Goal: Task Accomplishment & Management: Use online tool/utility

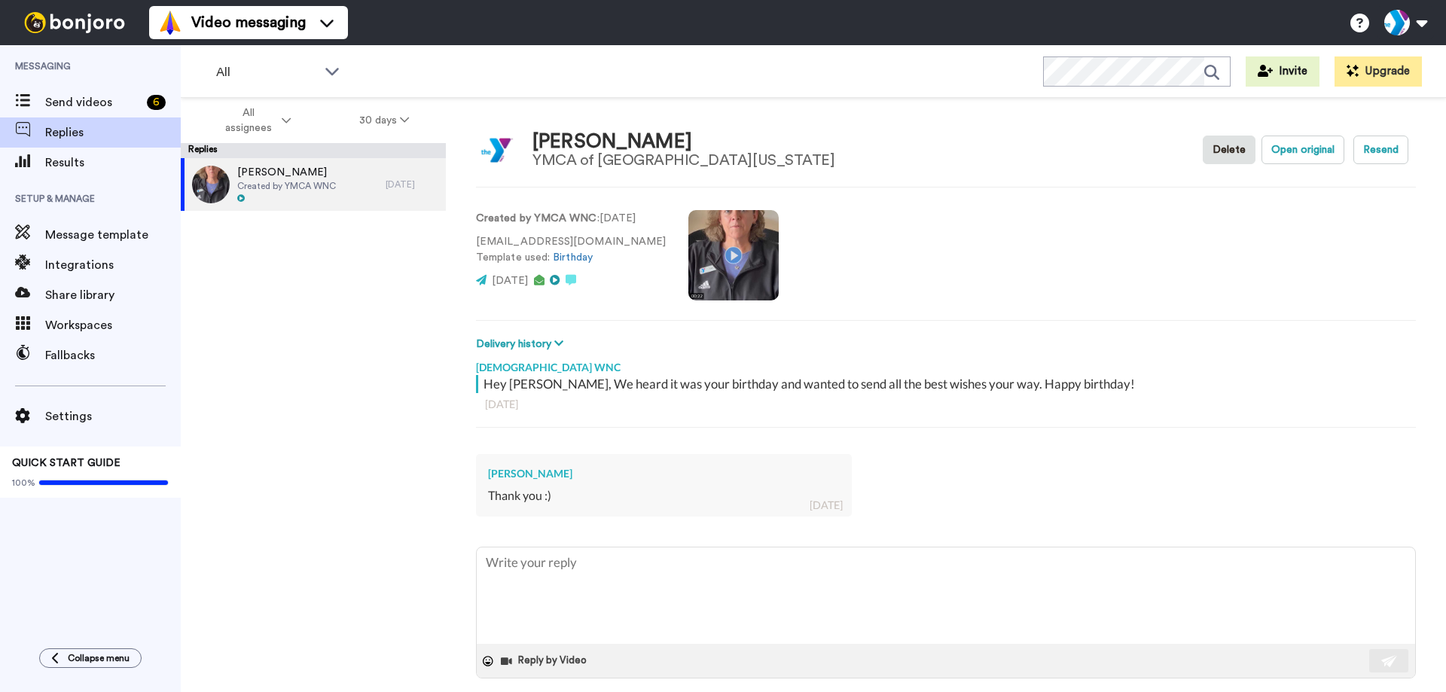
type textarea "x"
click at [90, 102] on span "Send videos" at bounding box center [93, 102] width 96 height 18
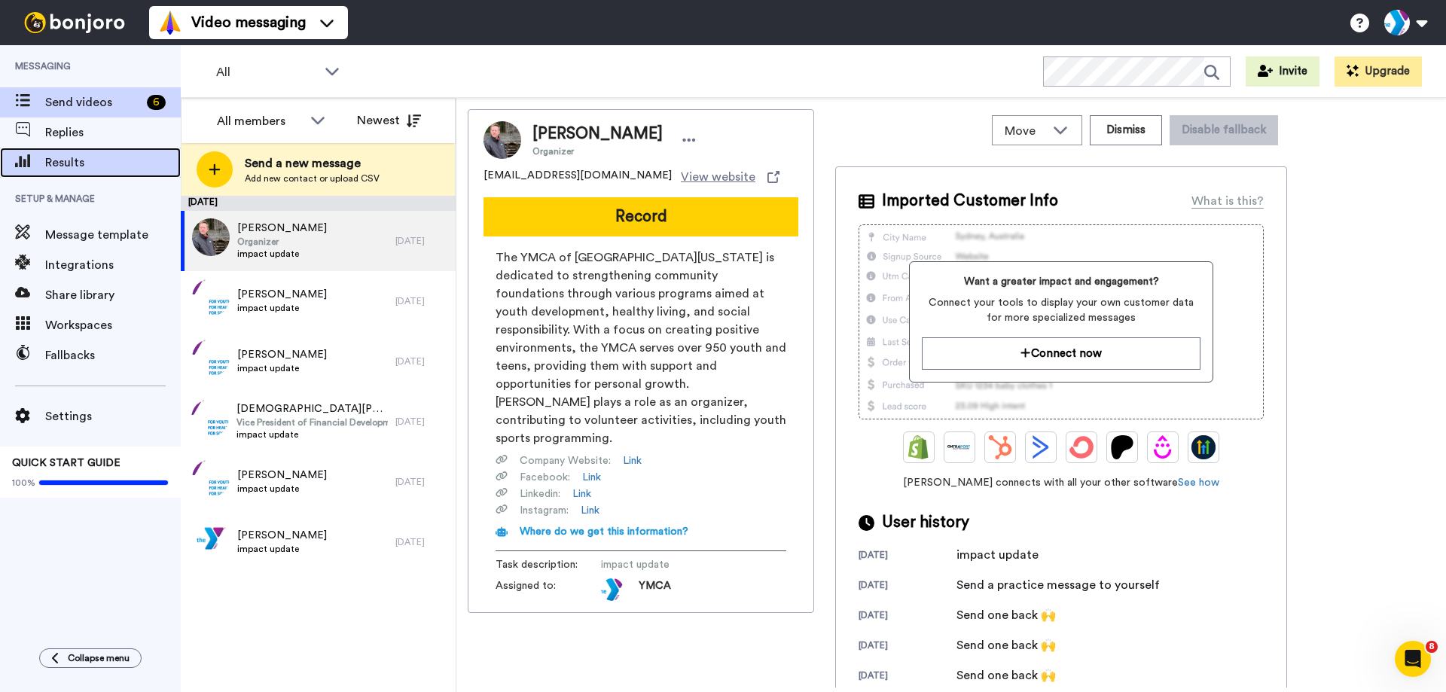
click at [105, 160] on span "Results" at bounding box center [113, 163] width 136 height 18
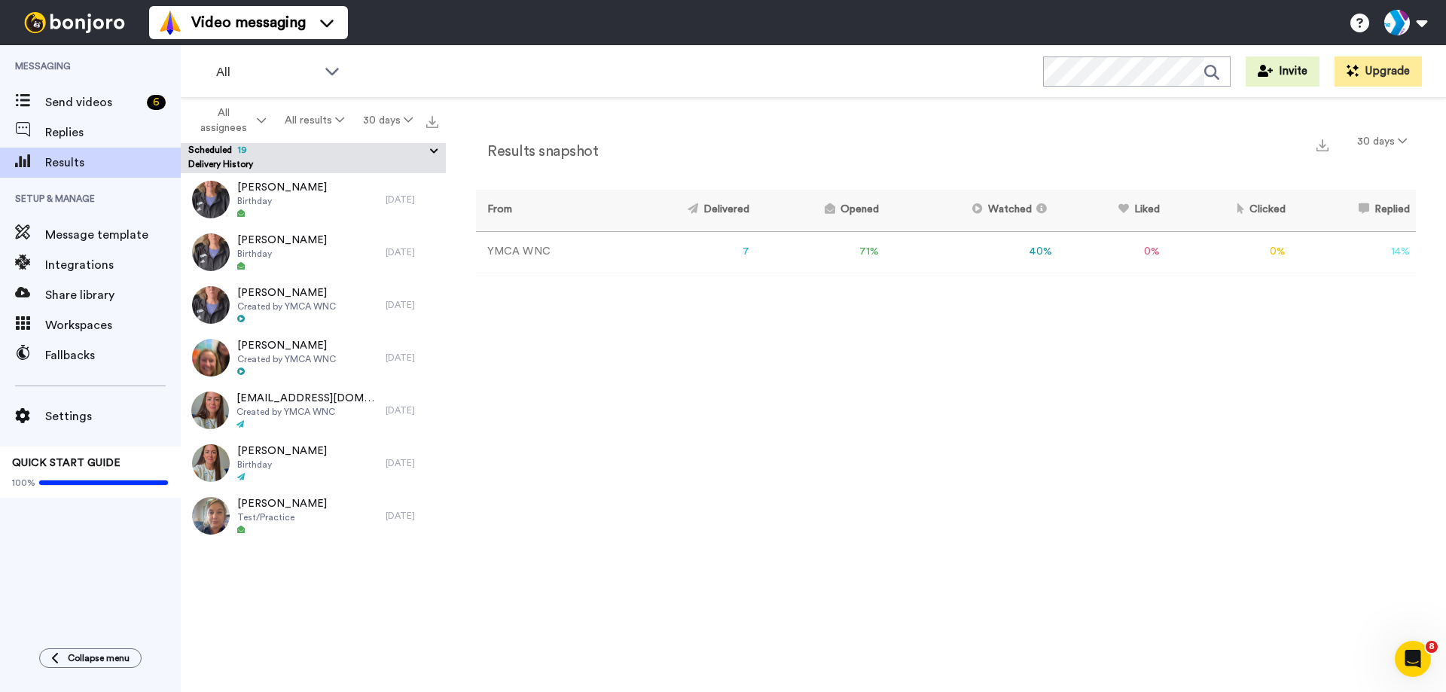
click at [663, 330] on div "Results snapshot 30 days From Delivered Opened Watched Liked Clicked Replied Fa…" at bounding box center [946, 399] width 1000 height 602
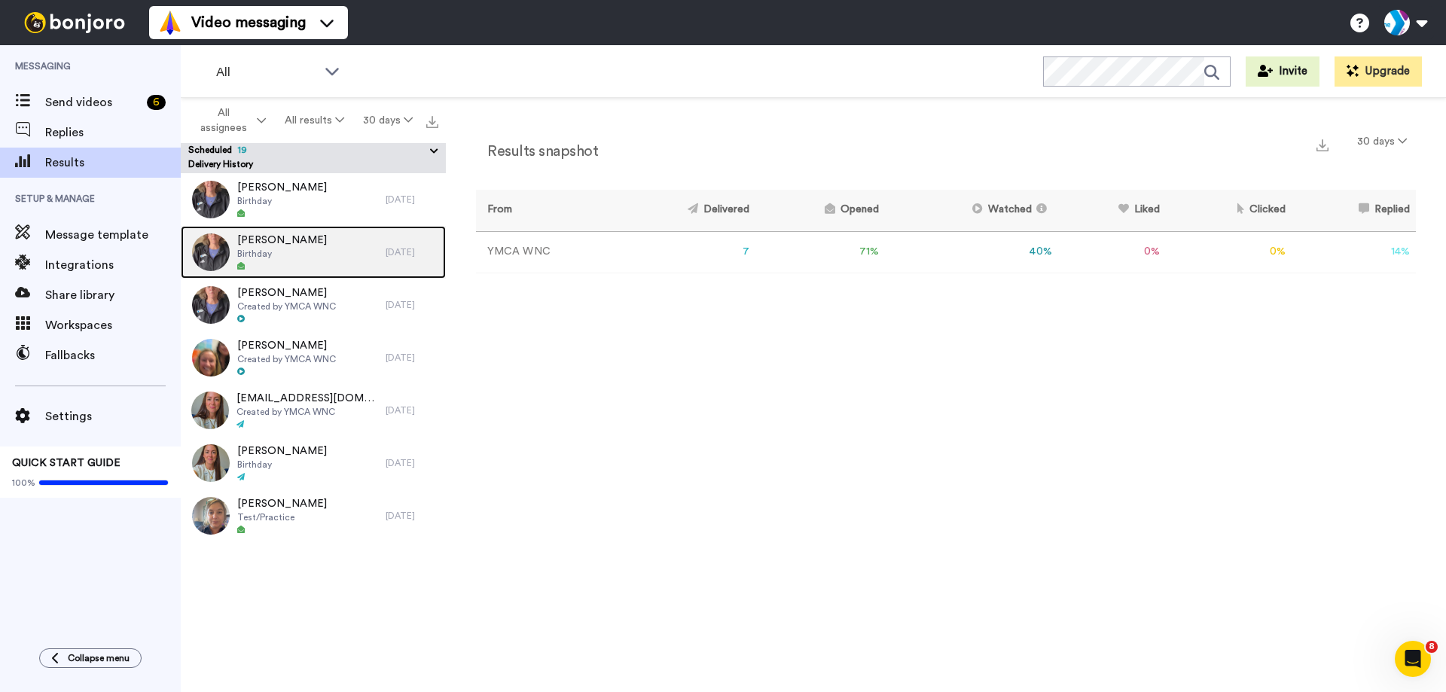
click at [307, 251] on div "Jerry Bodman Birthday" at bounding box center [283, 252] width 205 height 53
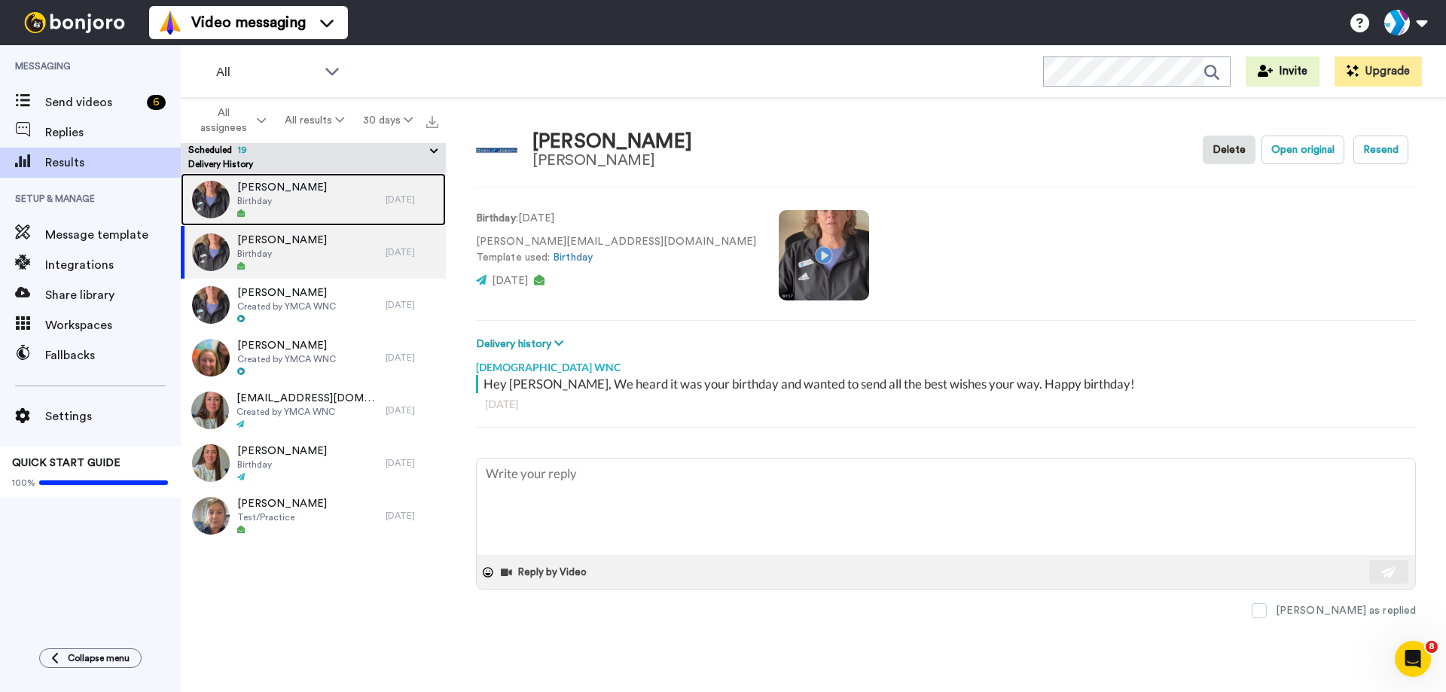
click at [291, 196] on div "Paul Nickel Birthday" at bounding box center [283, 199] width 205 height 53
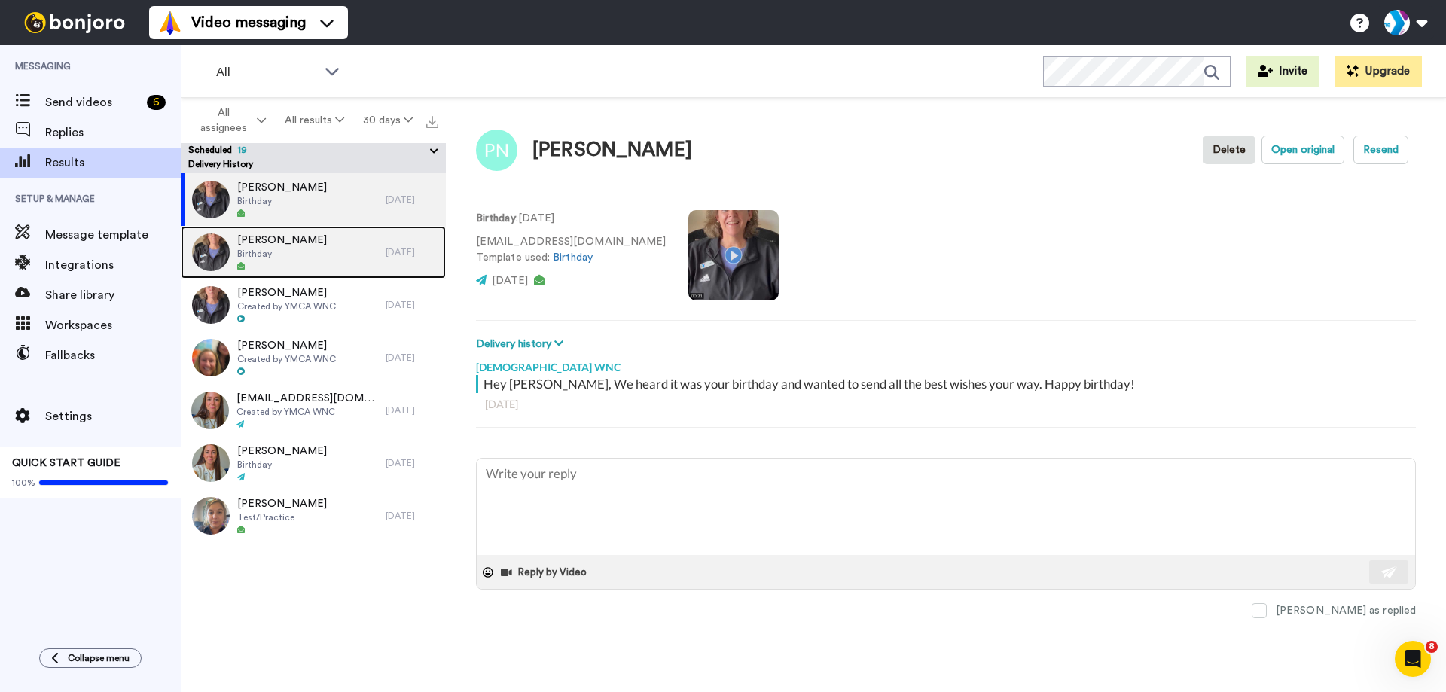
click at [281, 259] on span "Birthday" at bounding box center [282, 254] width 90 height 12
type textarea "x"
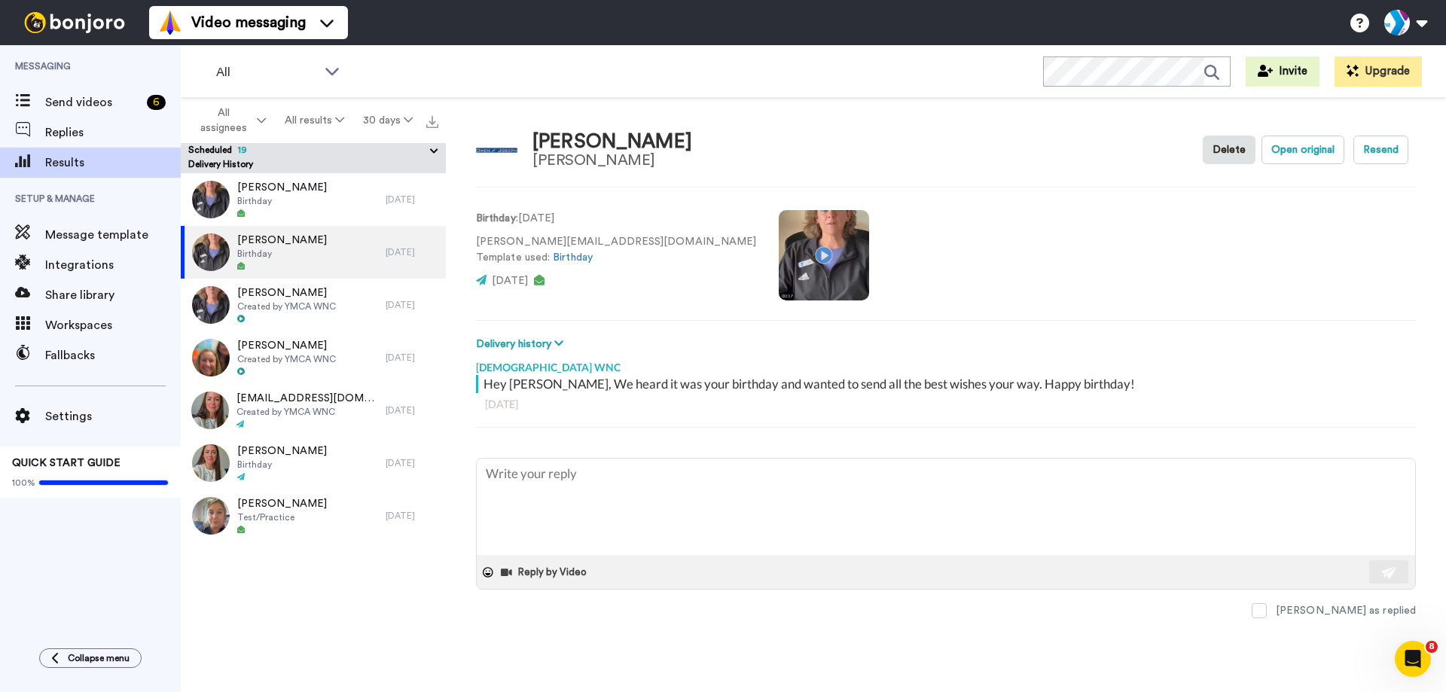
click at [434, 151] on icon at bounding box center [434, 151] width 14 height 15
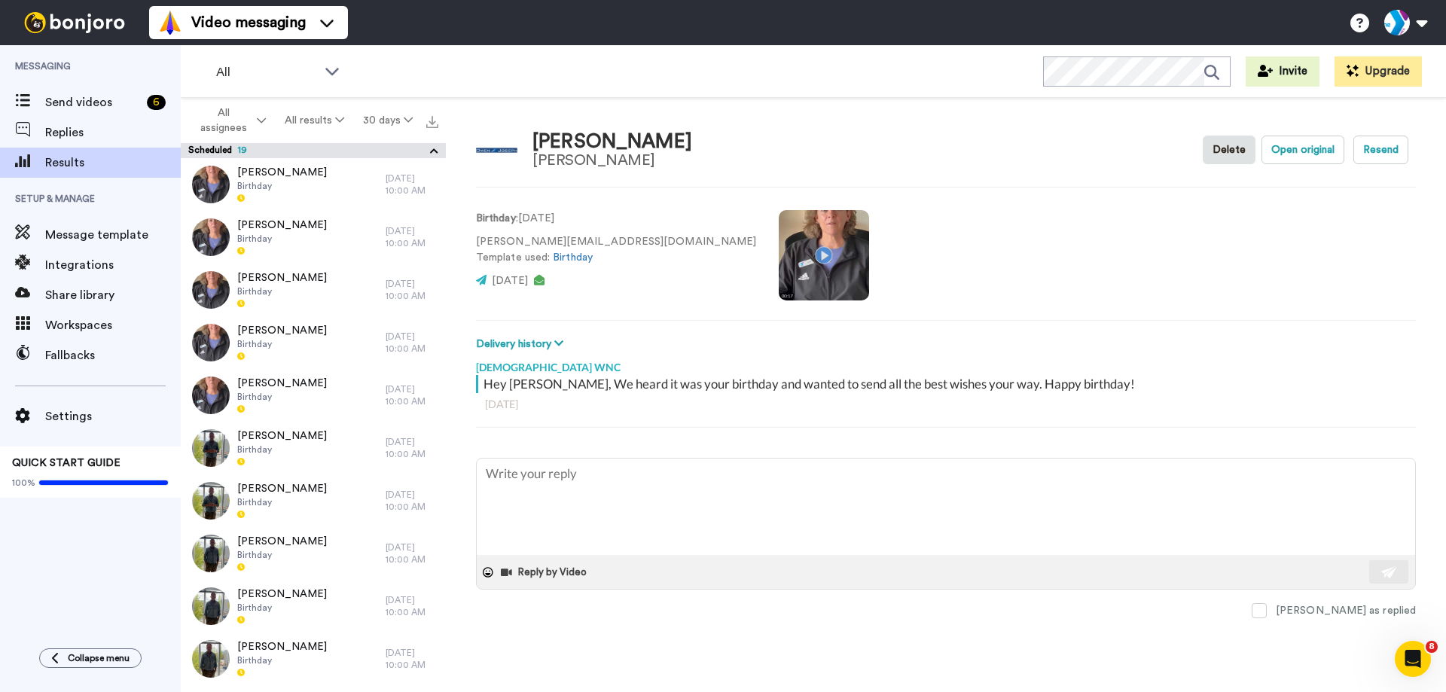
click at [434, 151] on icon at bounding box center [434, 151] width 14 height 15
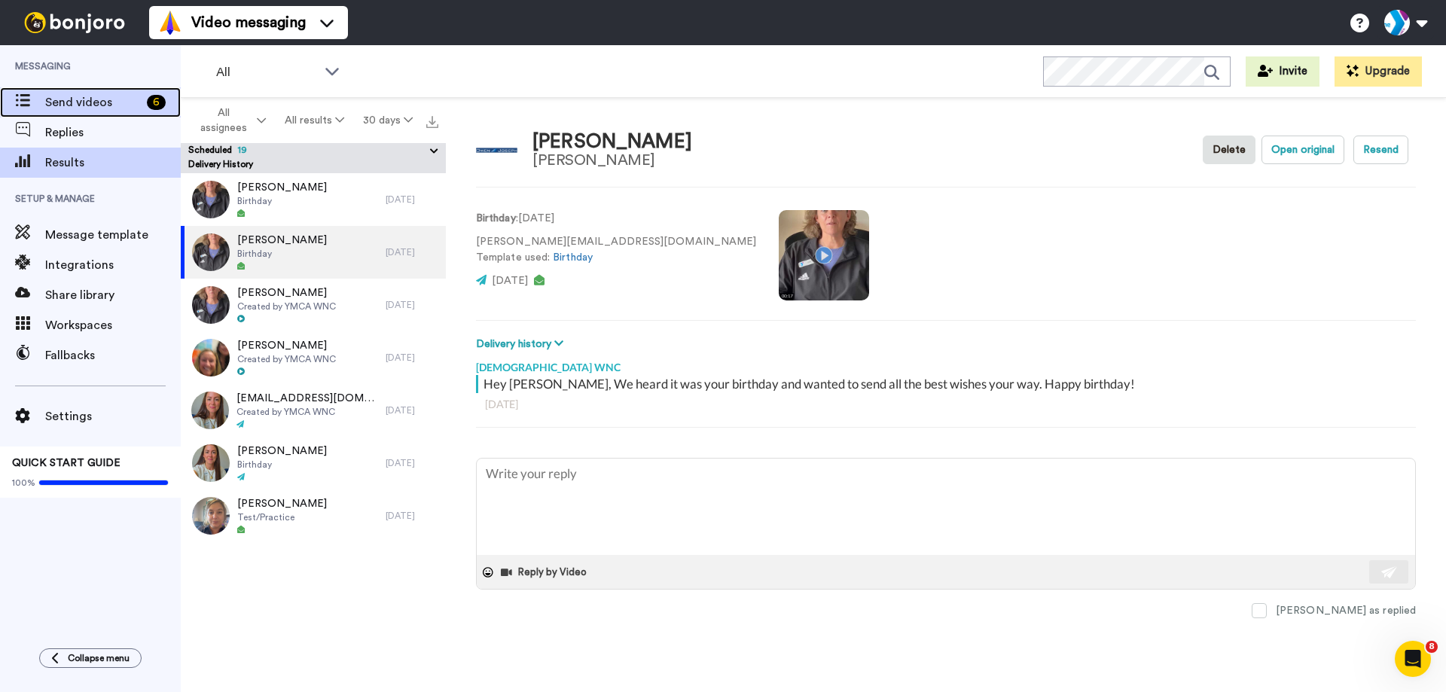
click at [124, 103] on span "Send videos" at bounding box center [93, 102] width 96 height 18
